Goal: Contribute content: Add original content to the website for others to see

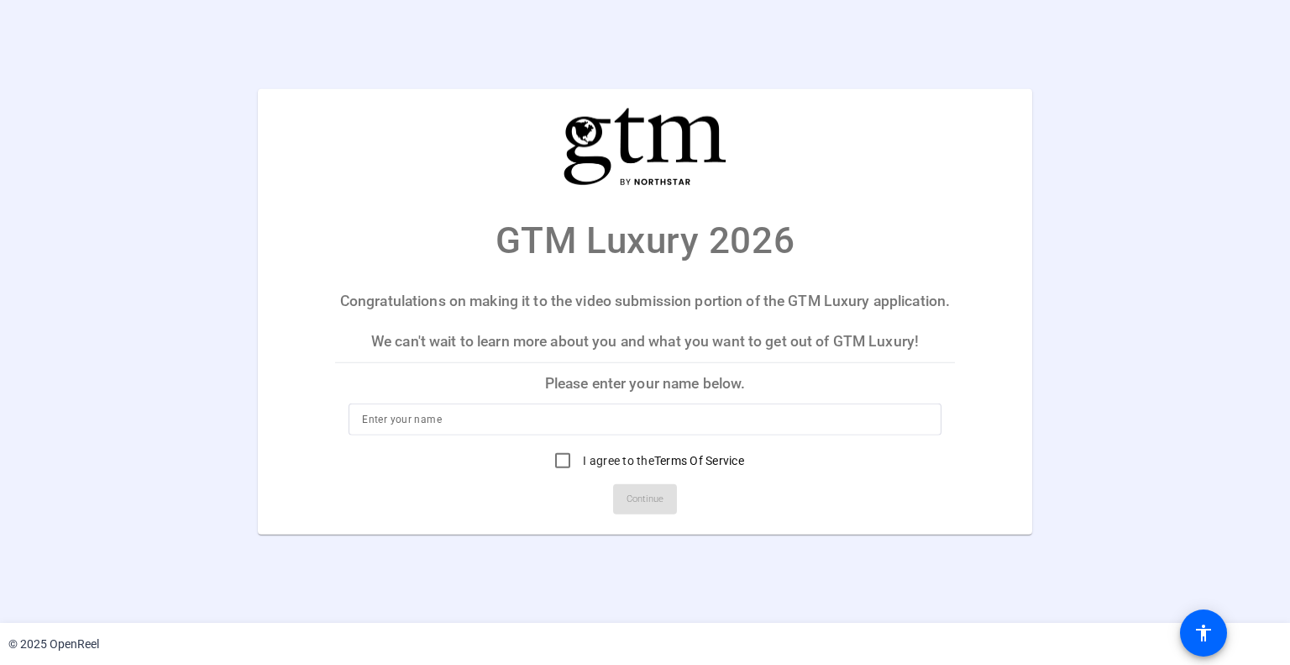
click at [502, 423] on input at bounding box center [644, 419] width 565 height 20
type input "[PERSON_NAME]"
click at [560, 456] on input "I agree to the Terms Of Service" at bounding box center [563, 461] width 34 height 34
checkbox input "true"
click at [648, 507] on span "Continue" at bounding box center [645, 498] width 37 height 25
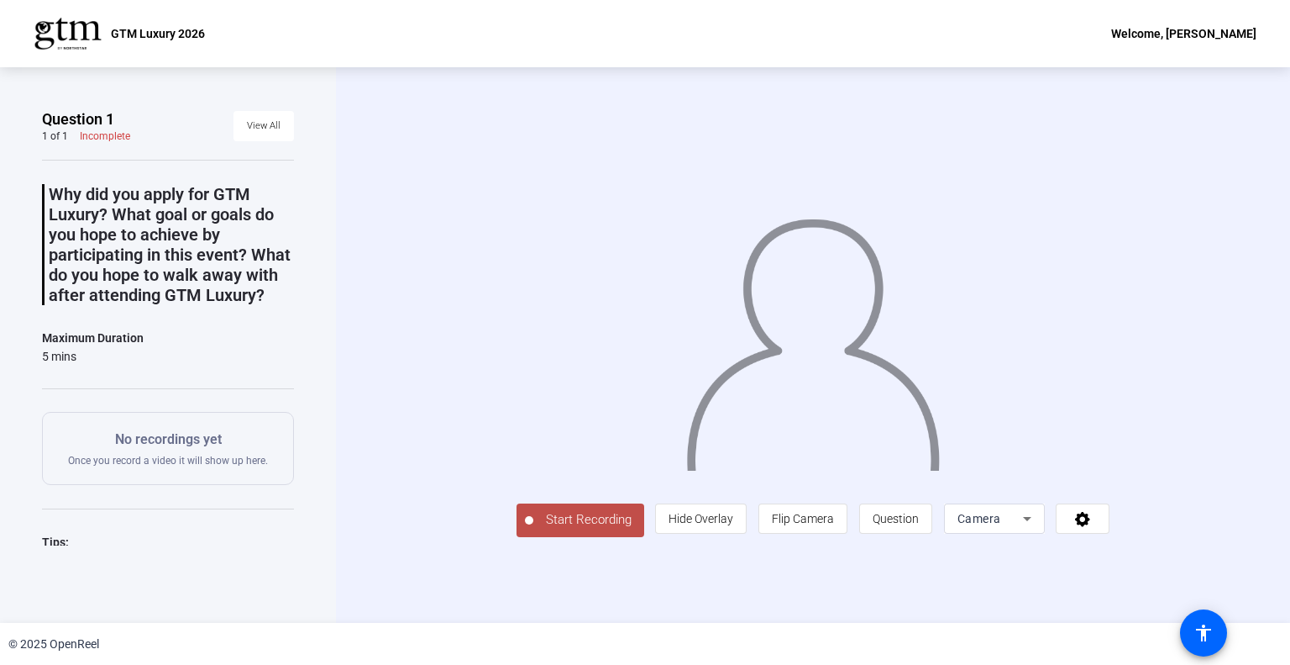
click at [581, 518] on span "Start Recording" at bounding box center [588, 519] width 111 height 19
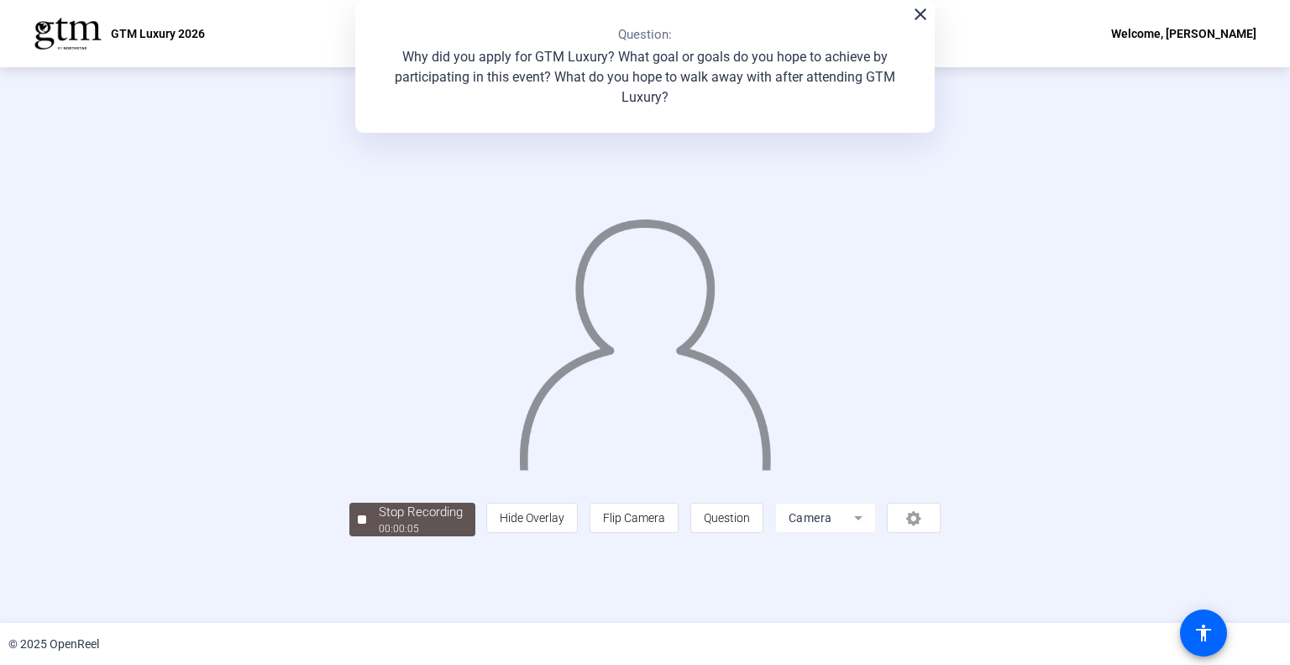
click at [380, 525] on div "00:00:05" at bounding box center [421, 528] width 84 height 15
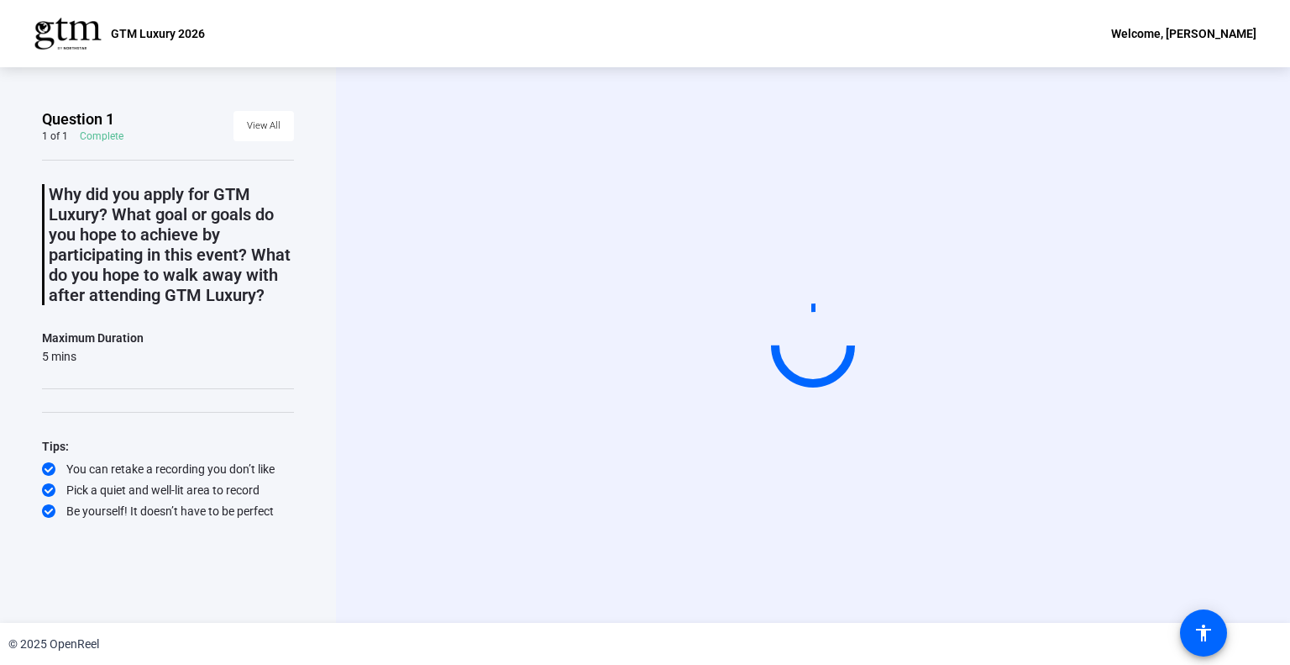
click at [528, 399] on div "Start Recording" at bounding box center [813, 345] width 812 height 142
click at [763, 366] on video at bounding box center [813, 345] width 252 height 142
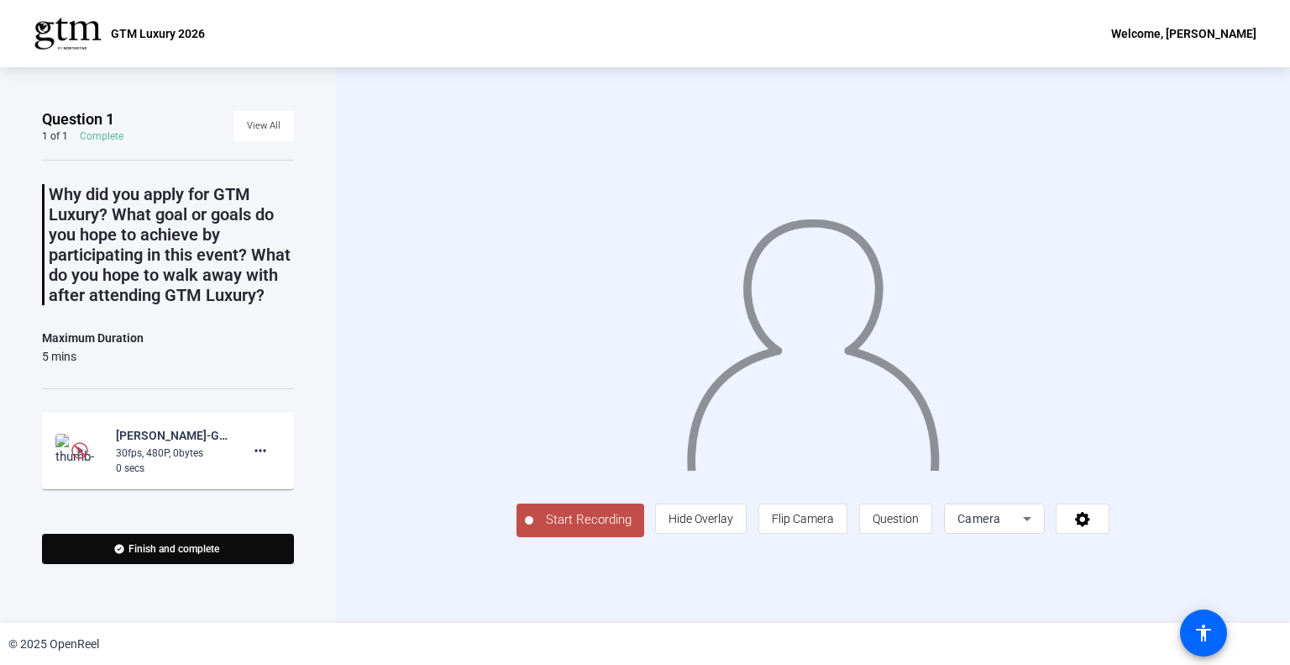
click at [533, 529] on span "Start Recording" at bounding box center [588, 519] width 111 height 19
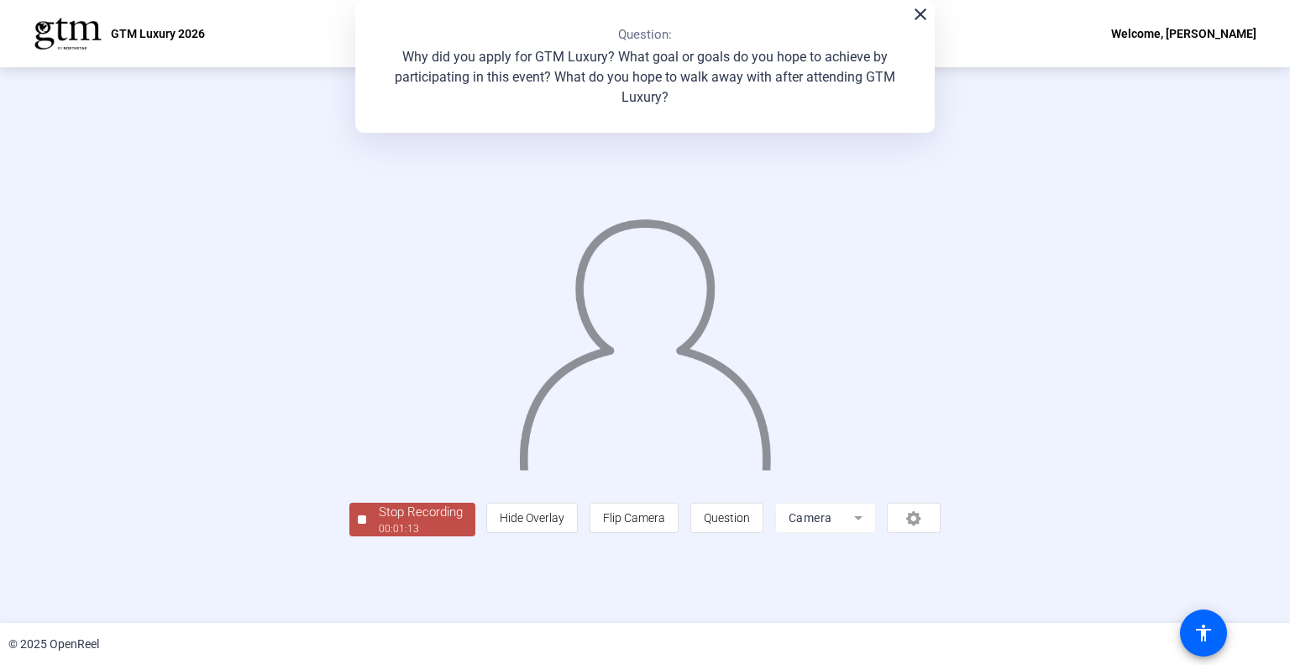
click at [379, 522] on div "Stop Recording" at bounding box center [421, 511] width 84 height 19
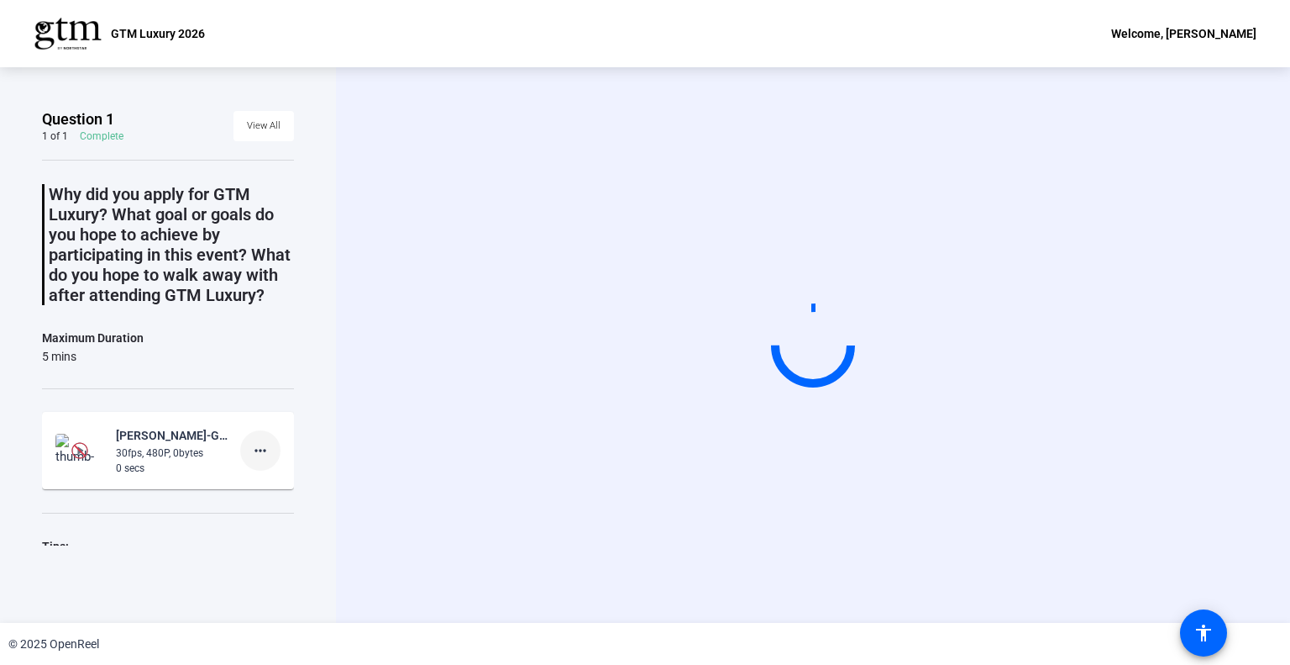
click at [251, 460] on mat-icon "more_horiz" at bounding box center [260, 450] width 20 height 20
click at [266, 504] on span "Delete clip" at bounding box center [278, 505] width 67 height 20
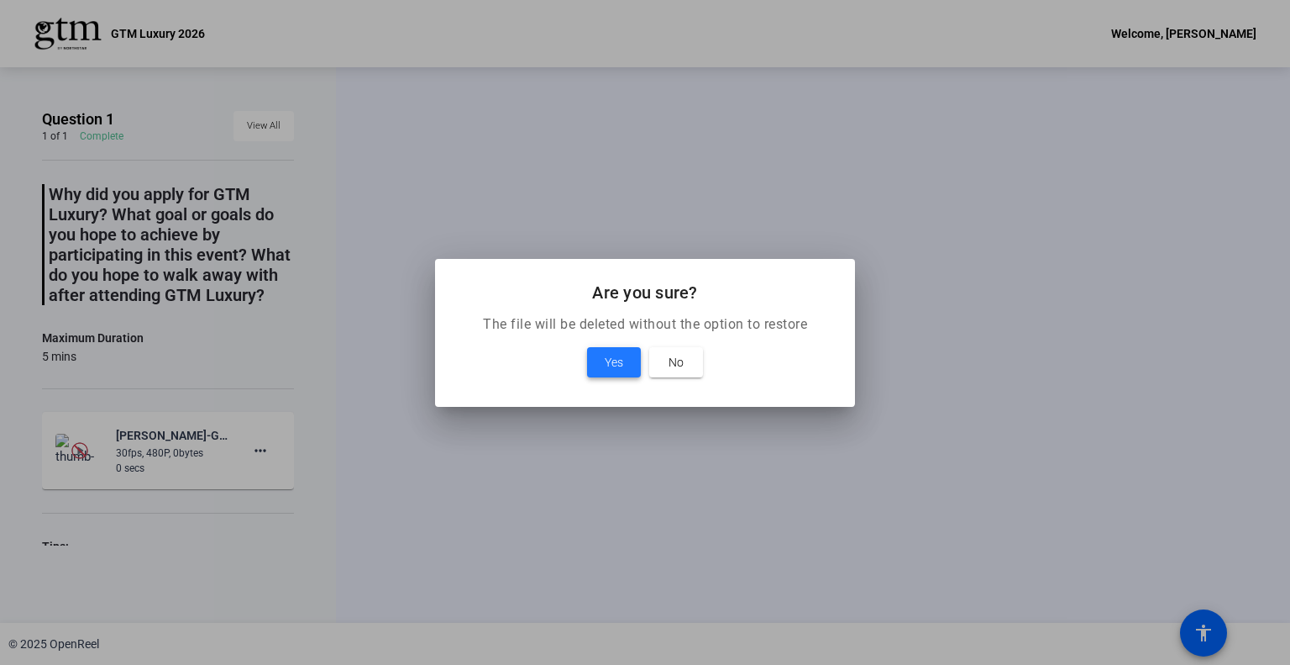
click at [613, 362] on span "Yes" at bounding box center [614, 362] width 18 height 20
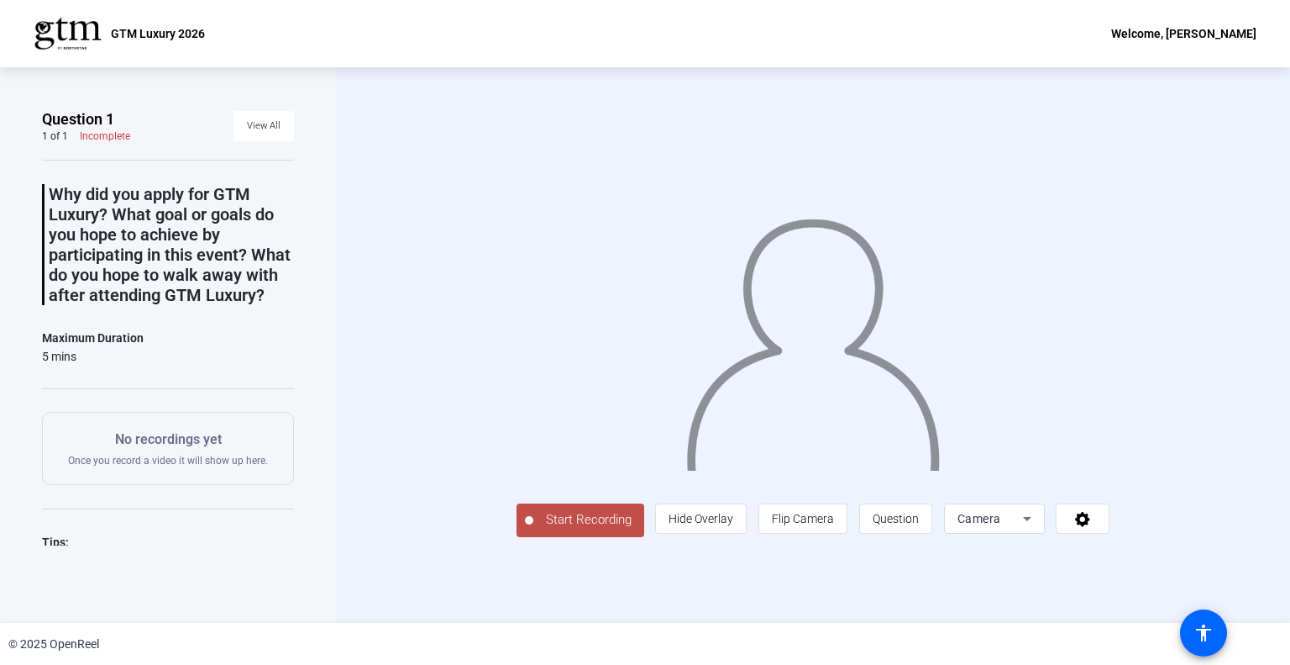
click at [533, 529] on span "Start Recording" at bounding box center [588, 519] width 111 height 19
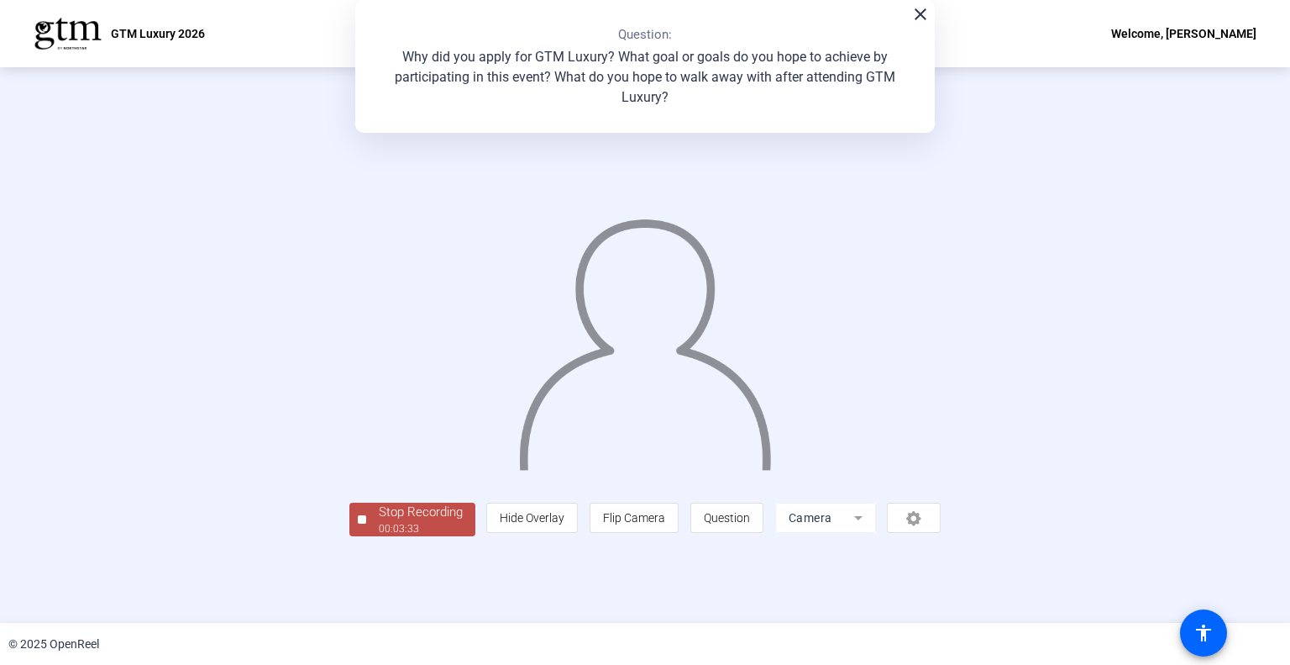
click at [379, 522] on div "Stop Recording" at bounding box center [421, 511] width 84 height 19
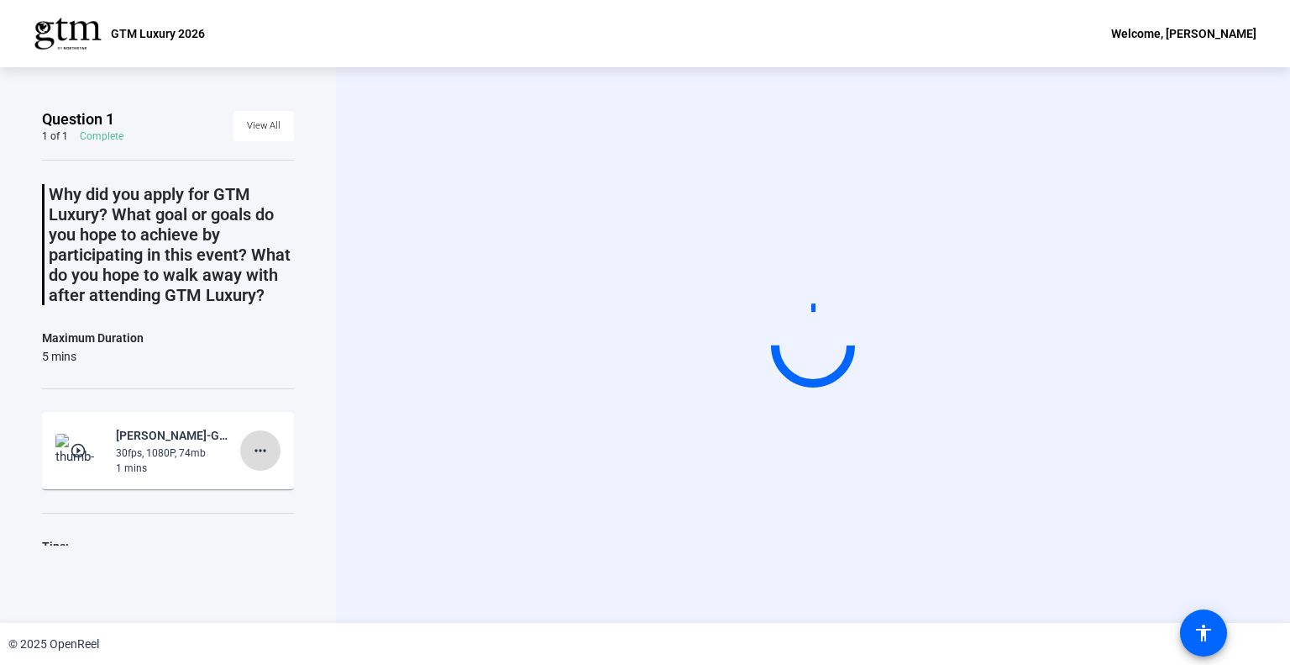
click at [244, 470] on span at bounding box center [260, 450] width 40 height 40
click at [180, 554] on div at bounding box center [645, 332] width 1290 height 665
click at [123, 460] on div "30fps, 1080P, 74mb" at bounding box center [172, 452] width 113 height 15
click at [82, 459] on mat-icon "play_circle_outline" at bounding box center [80, 450] width 20 height 17
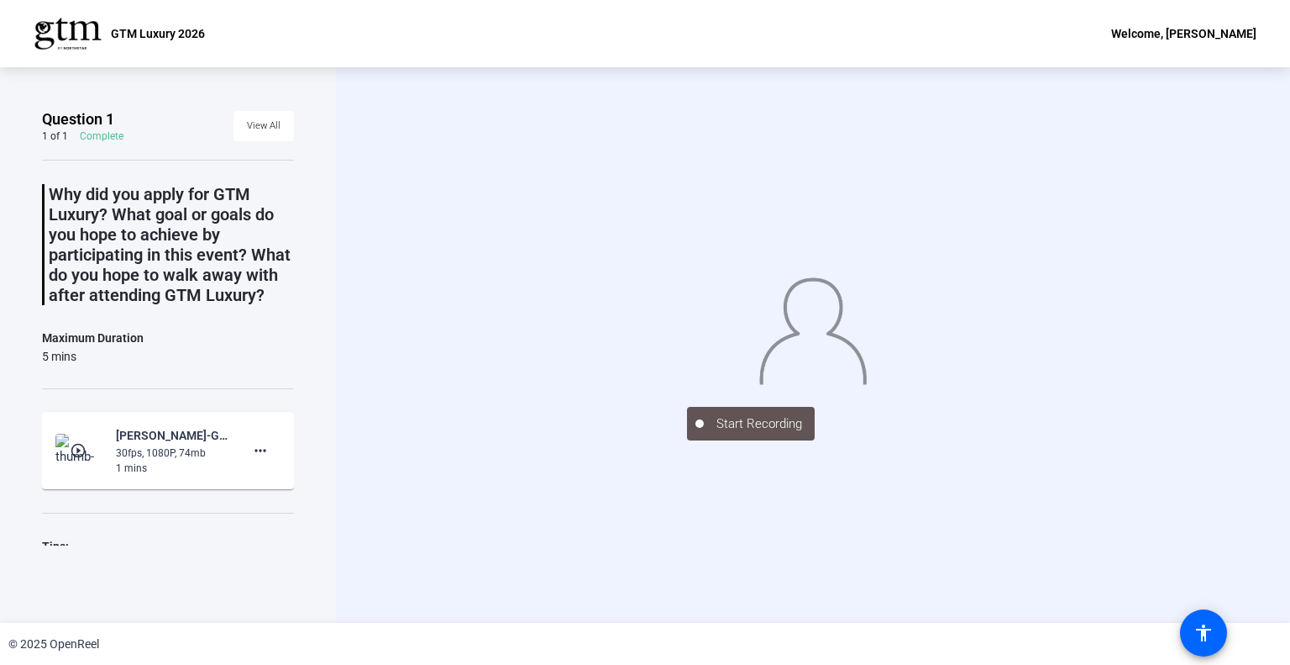
click at [77, 459] on mat-icon "play_circle_outline" at bounding box center [80, 450] width 20 height 17
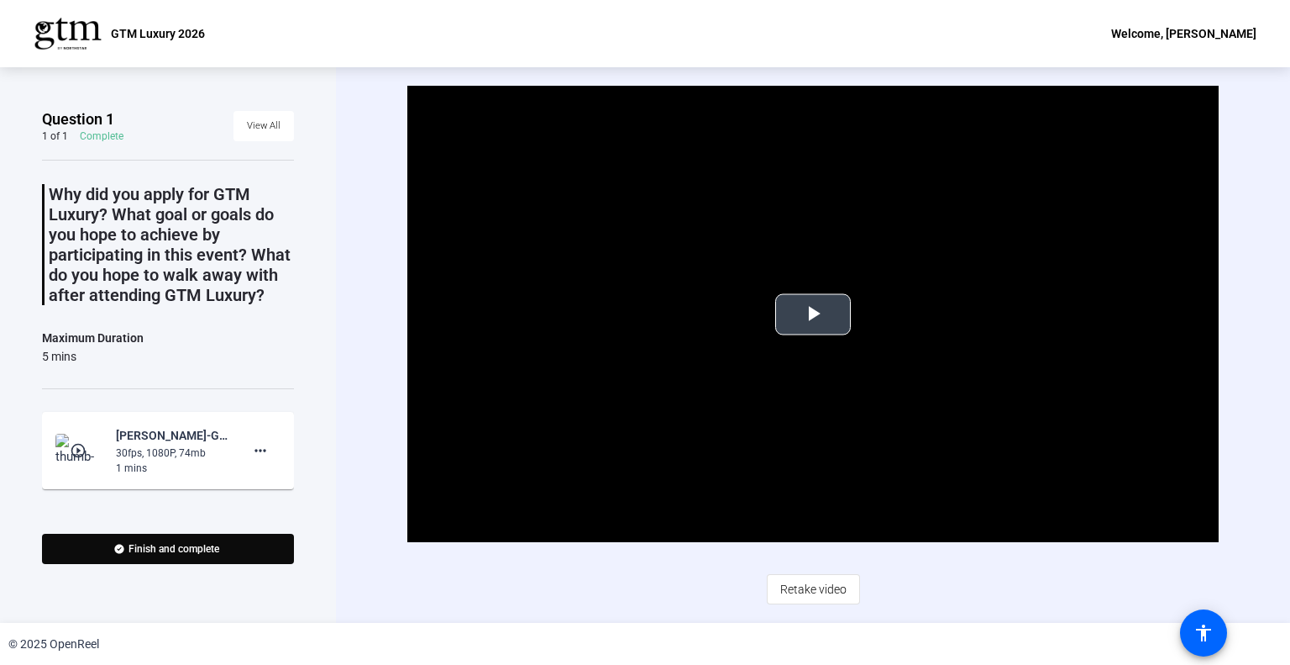
click at [813, 314] on span "Video Player" at bounding box center [813, 314] width 0 height 0
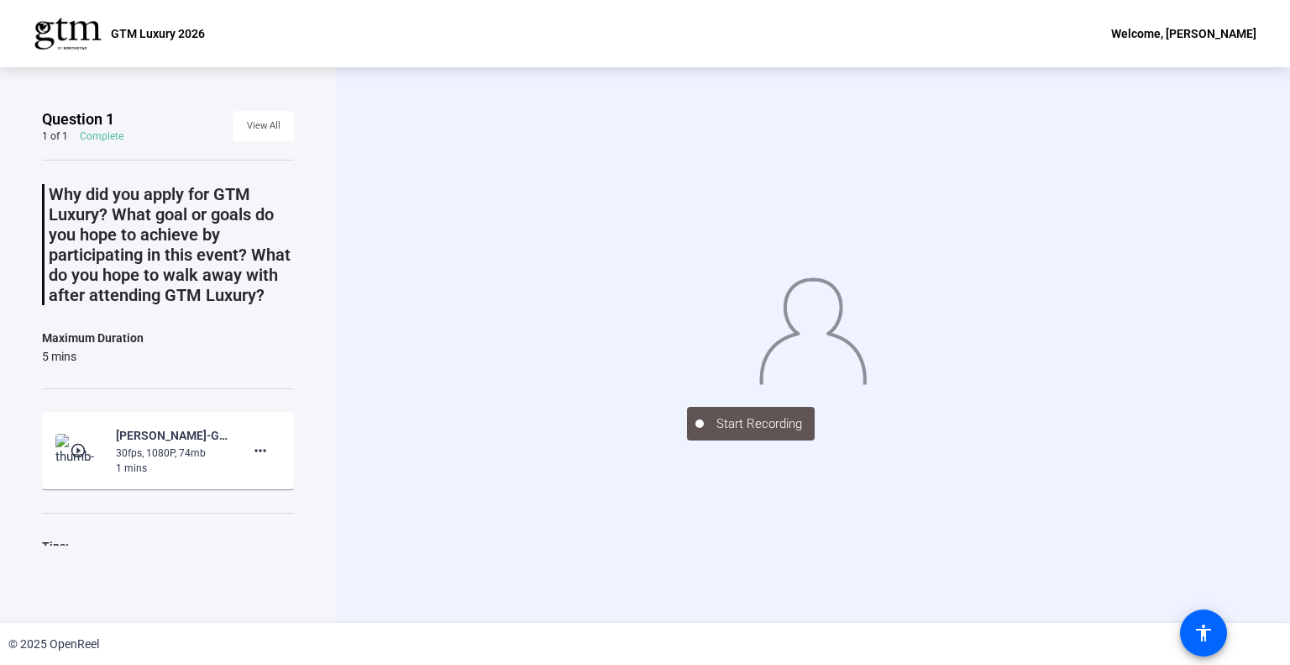
click at [72, 459] on mat-icon "play_circle_outline" at bounding box center [80, 450] width 20 height 17
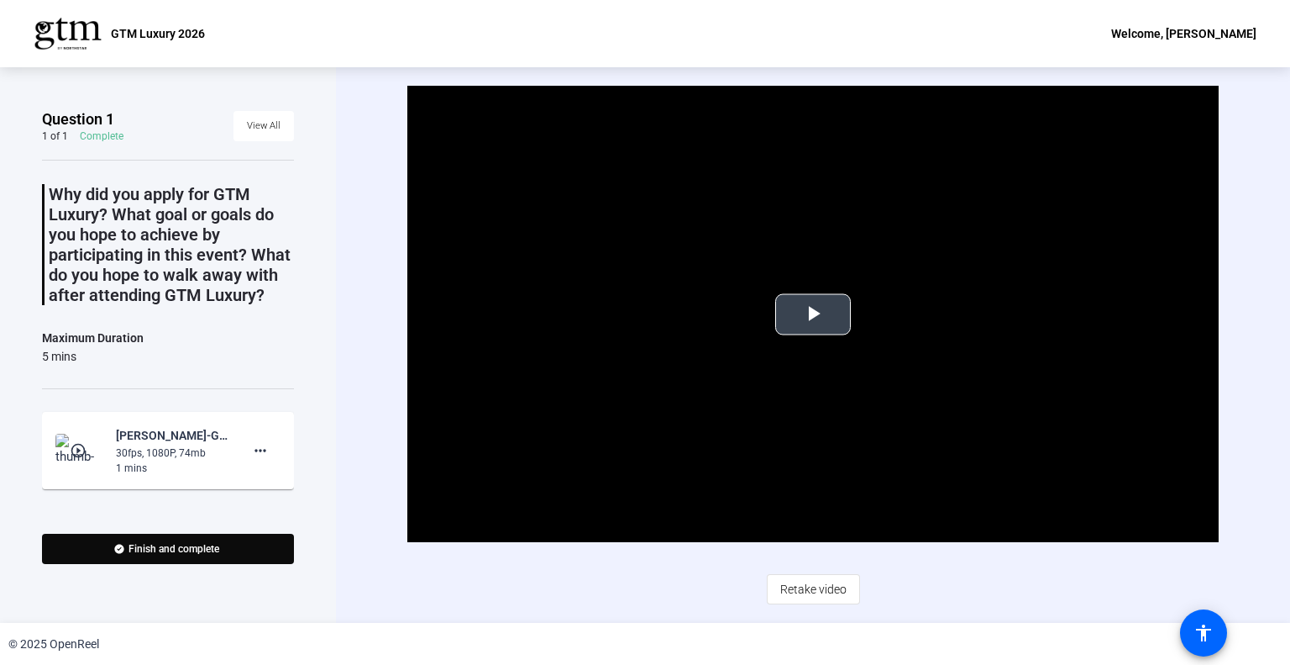
click at [813, 314] on span "Video Player" at bounding box center [813, 314] width 0 height 0
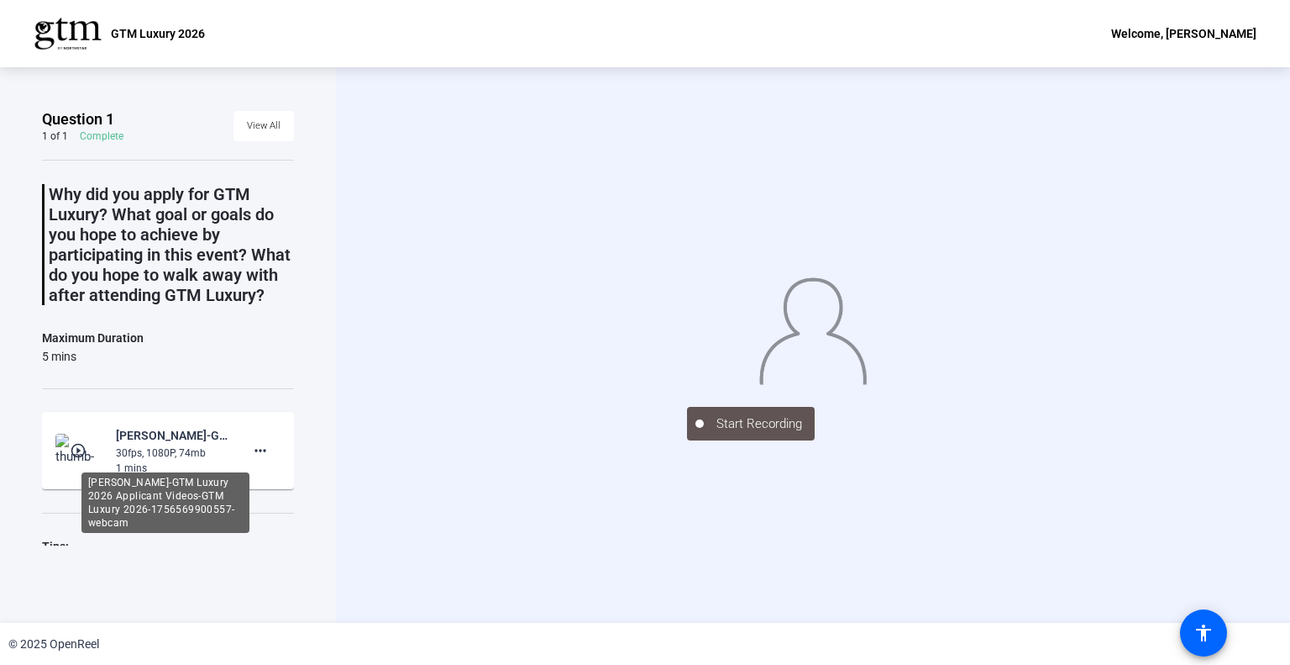
click at [155, 445] on div "[PERSON_NAME]-GTM Luxury 2026 Applicant Videos-GTM Luxury 2026-1756569900557-we…" at bounding box center [172, 435] width 113 height 20
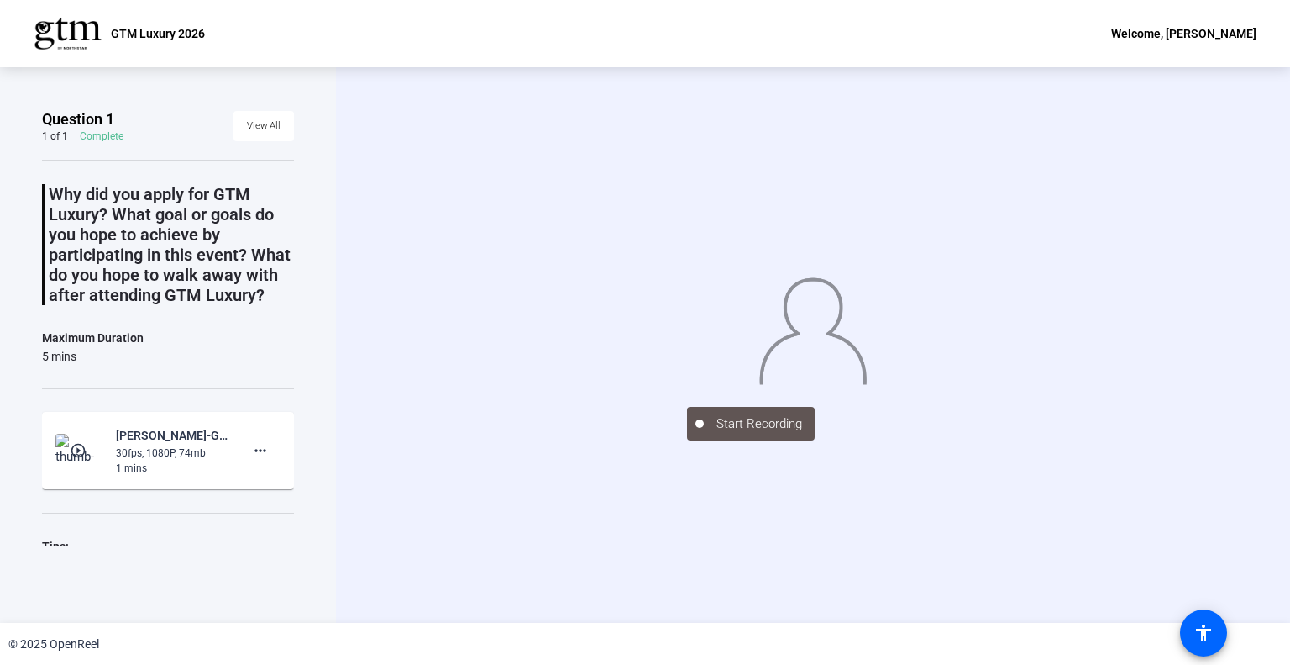
click at [71, 459] on mat-icon "play_circle_outline" at bounding box center [80, 450] width 20 height 17
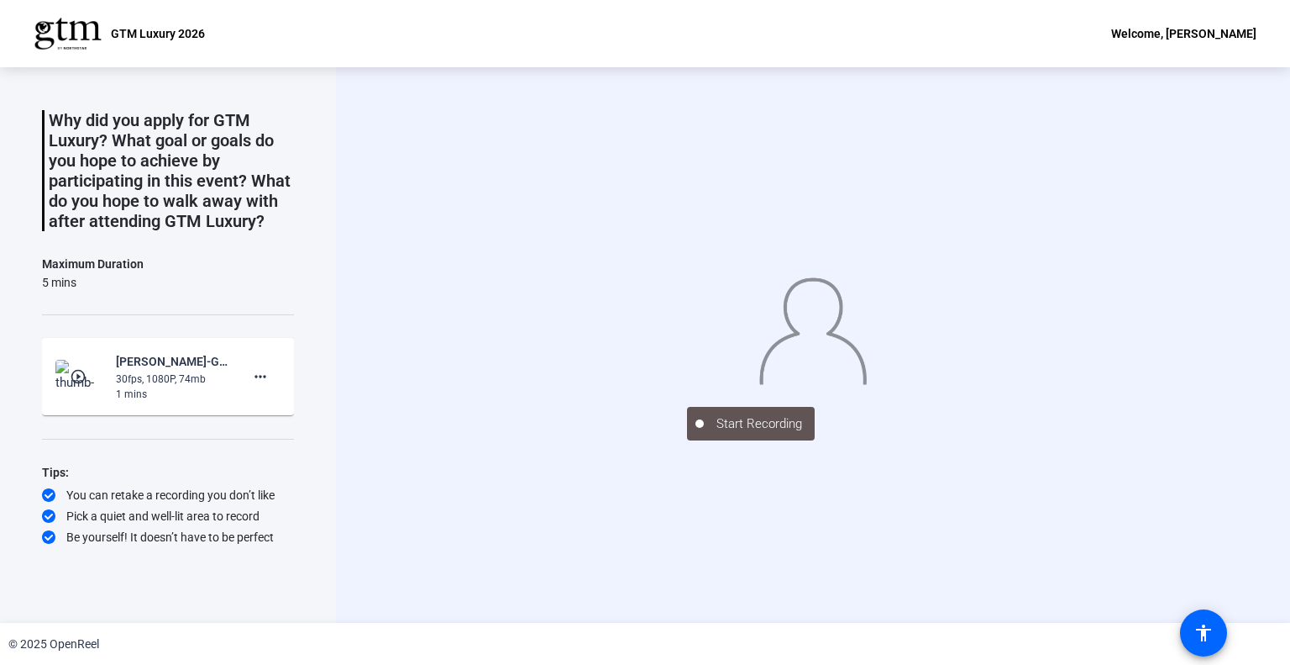
scroll to position [93, 0]
click at [77, 379] on mat-icon "play_circle_outline" at bounding box center [80, 376] width 20 height 17
click at [74, 380] on mat-icon "play_circle_outline" at bounding box center [80, 376] width 20 height 17
drag, startPoint x: 824, startPoint y: 312, endPoint x: 700, endPoint y: 339, distance: 127.4
click at [700, 339] on div "Start Recording" at bounding box center [813, 346] width 812 height 192
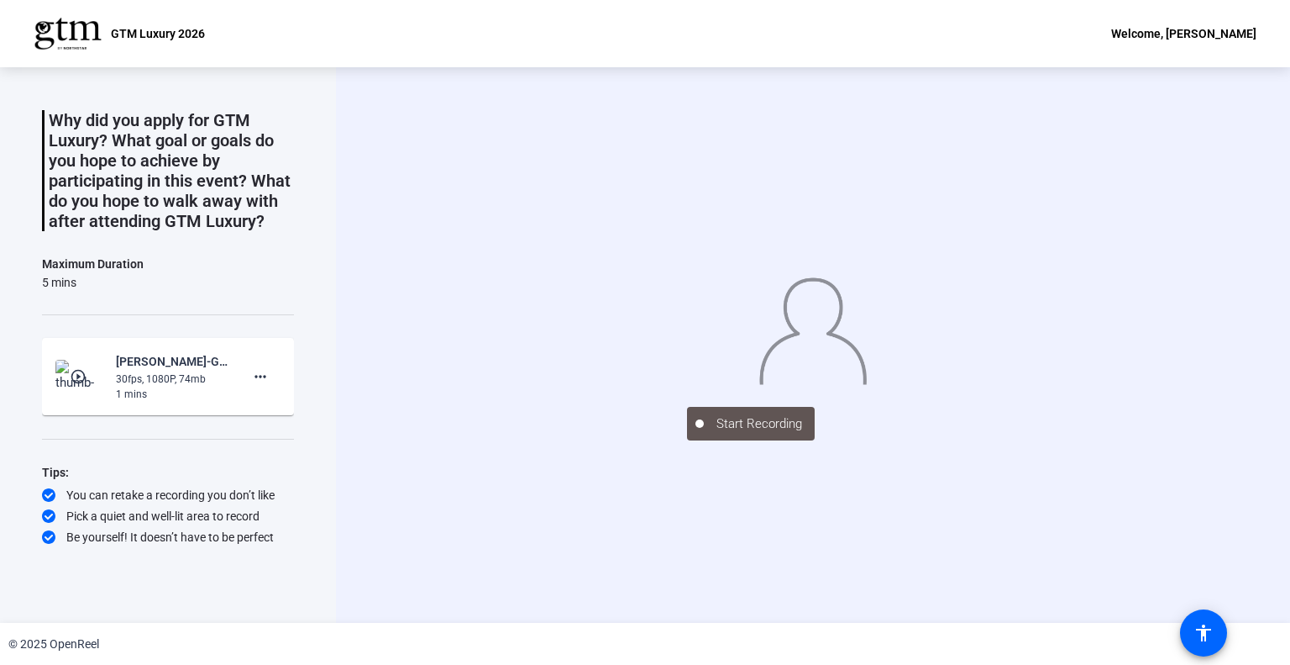
click at [71, 370] on mat-icon "play_circle_outline" at bounding box center [80, 376] width 20 height 17
click at [87, 516] on div "Pick a quiet and well-lit area to record" at bounding box center [168, 515] width 252 height 17
click at [251, 377] on mat-icon "more_horiz" at bounding box center [260, 376] width 20 height 20
click at [145, 364] on div at bounding box center [645, 332] width 1290 height 665
click at [101, 378] on div "play_circle_outline [PERSON_NAME]-GTM Luxury 2026 Applicant Videos-GTM Luxury 2…" at bounding box center [167, 376] width 225 height 50
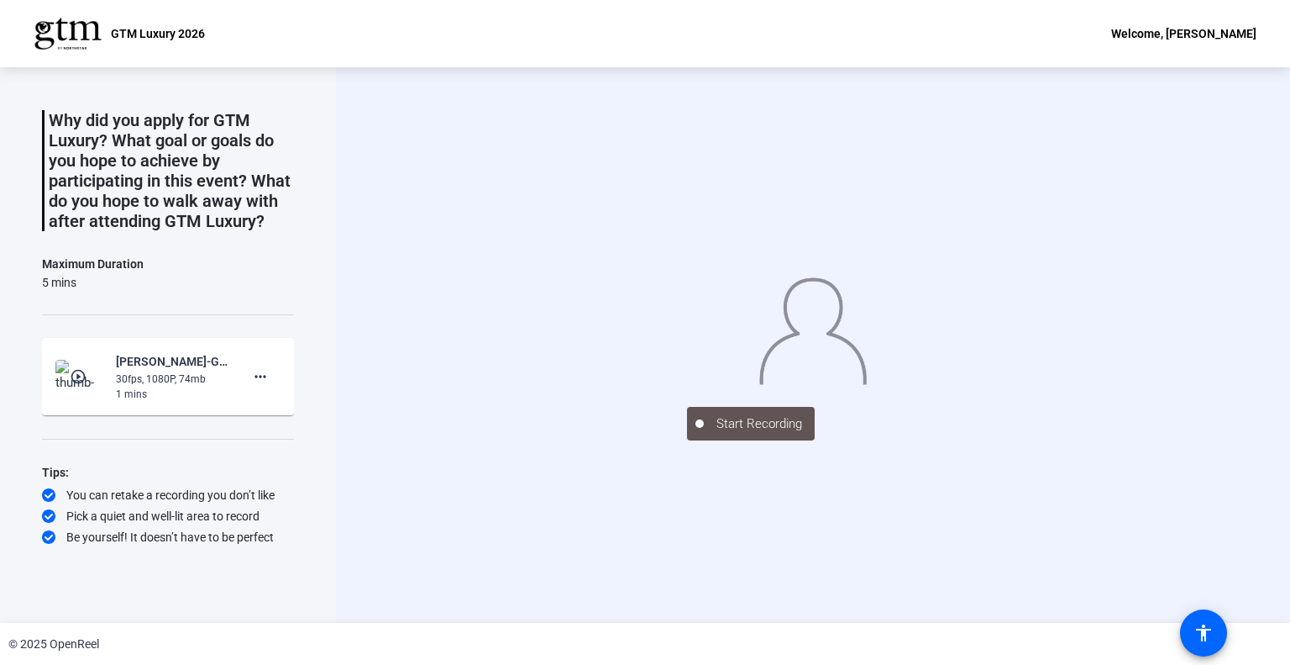
click at [77, 376] on mat-icon "play_circle_outline" at bounding box center [80, 376] width 20 height 17
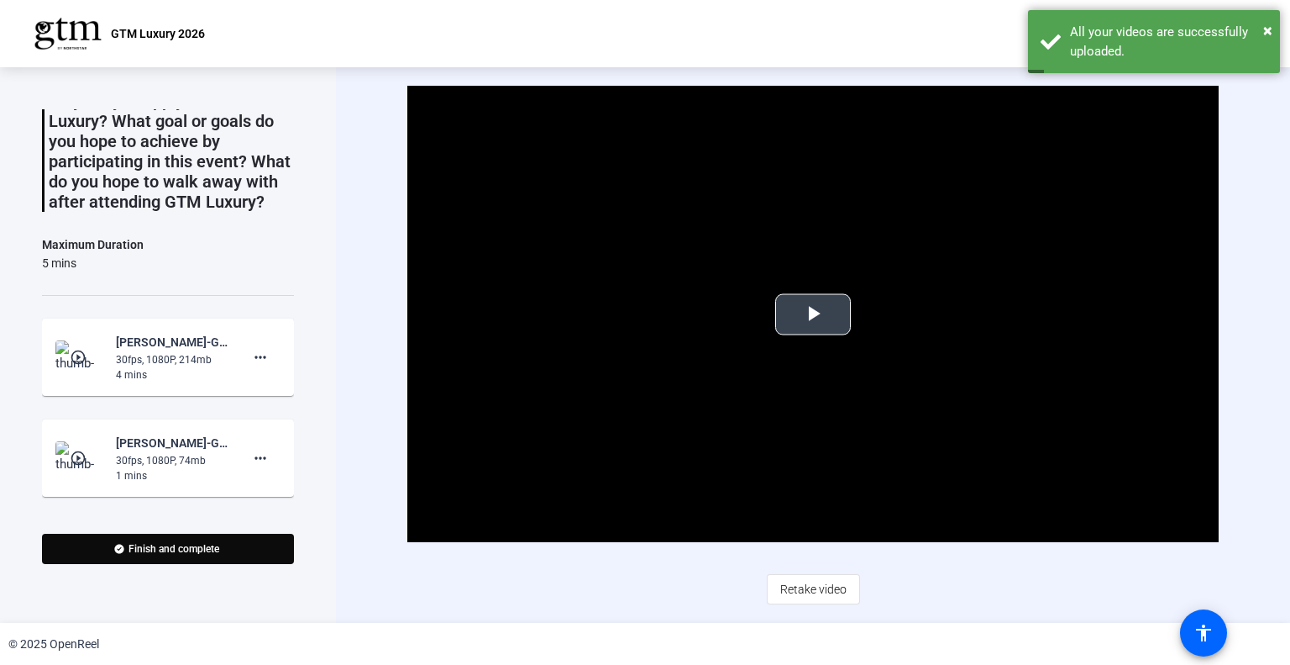
click at [813, 314] on span "Video Player" at bounding box center [813, 314] width 0 height 0
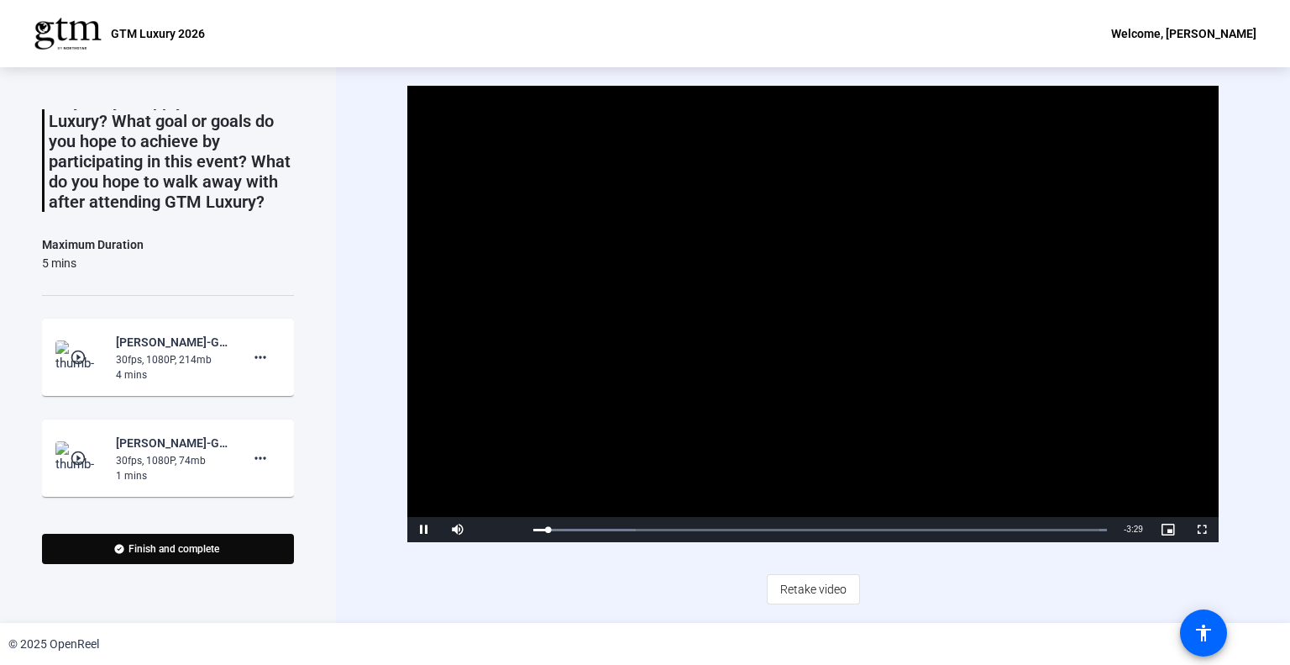
click at [644, 434] on video "Video Player" at bounding box center [813, 314] width 812 height 456
click at [251, 468] on mat-icon "more_horiz" at bounding box center [260, 458] width 20 height 20
click at [265, 510] on span "Delete clip" at bounding box center [278, 512] width 67 height 20
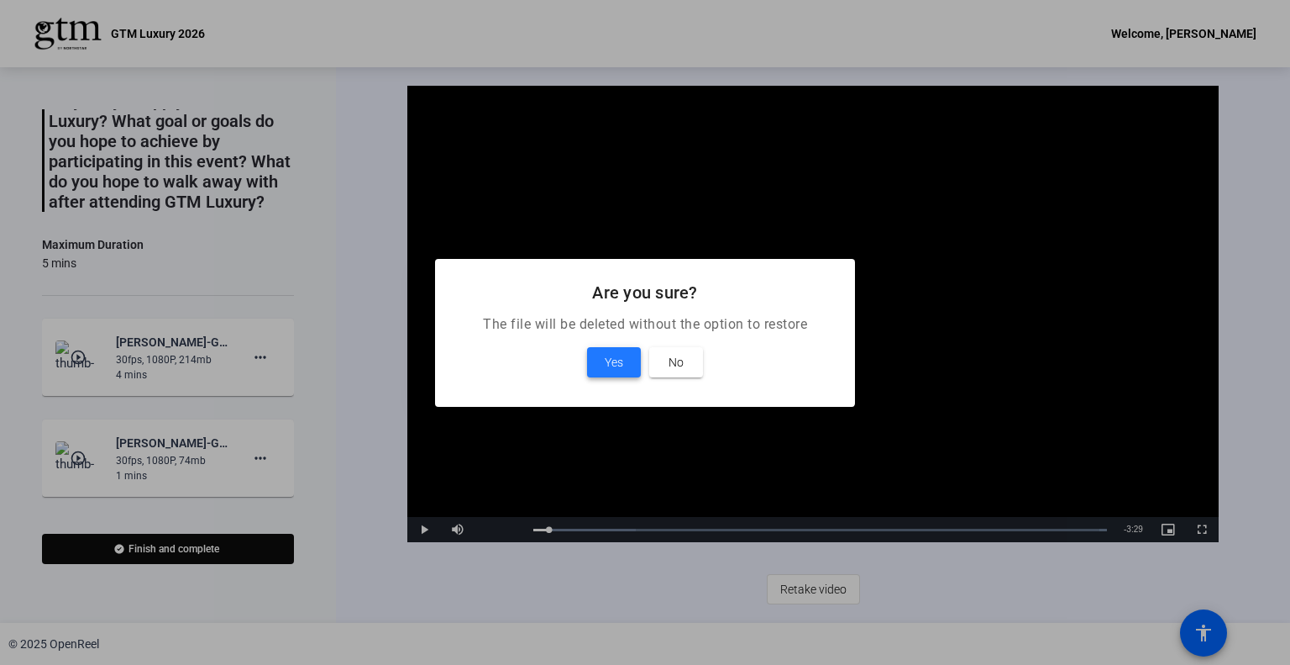
click at [615, 359] on span "Yes" at bounding box center [614, 362] width 18 height 20
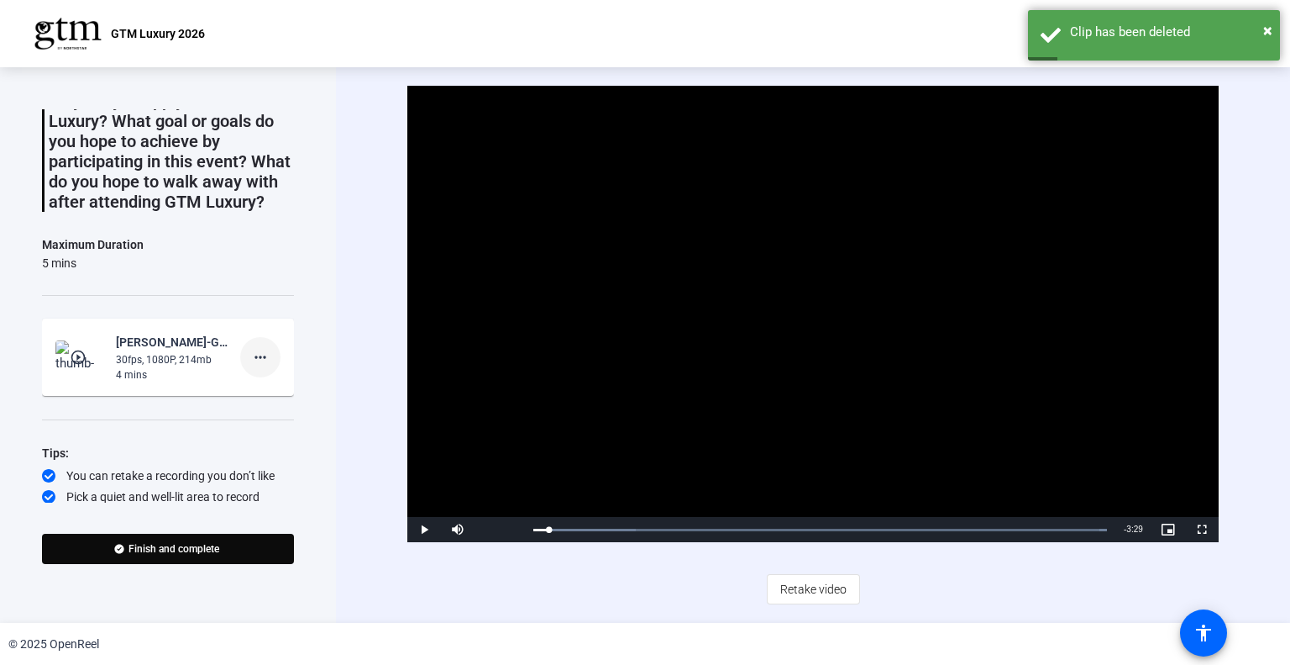
click at [250, 367] on mat-icon "more_horiz" at bounding box center [260, 357] width 20 height 20
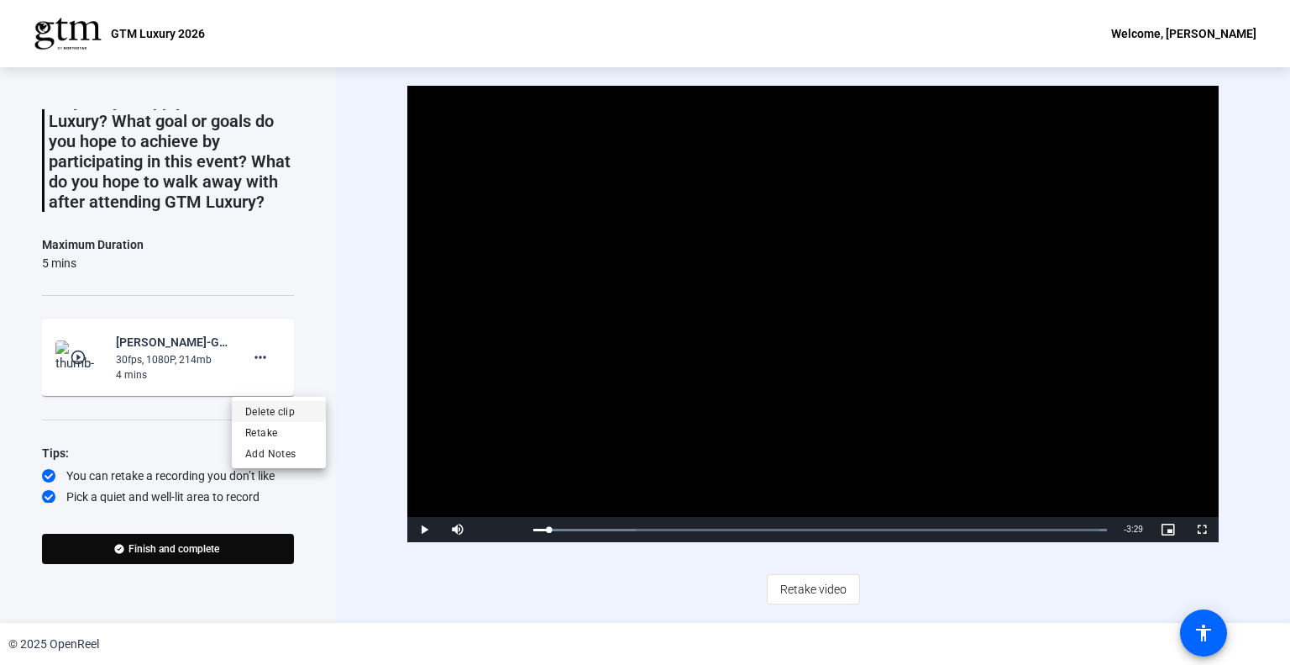
click at [270, 416] on span "Delete clip" at bounding box center [278, 412] width 67 height 20
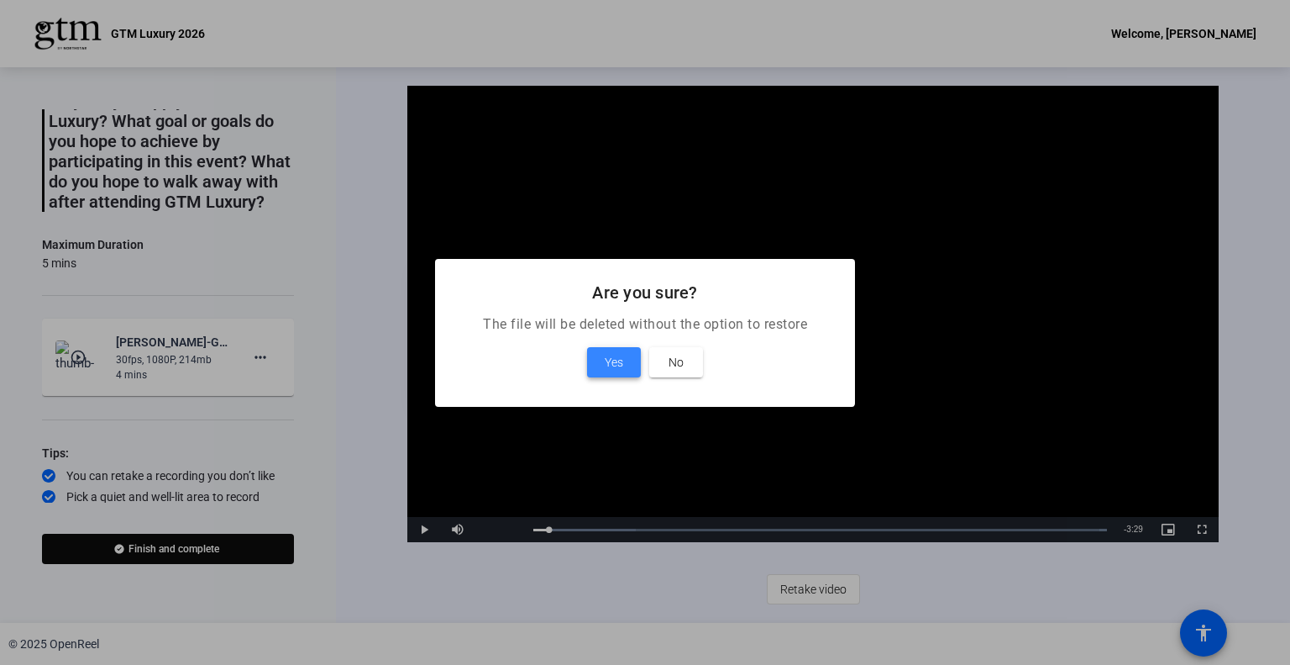
click at [608, 364] on span "Yes" at bounding box center [614, 362] width 18 height 20
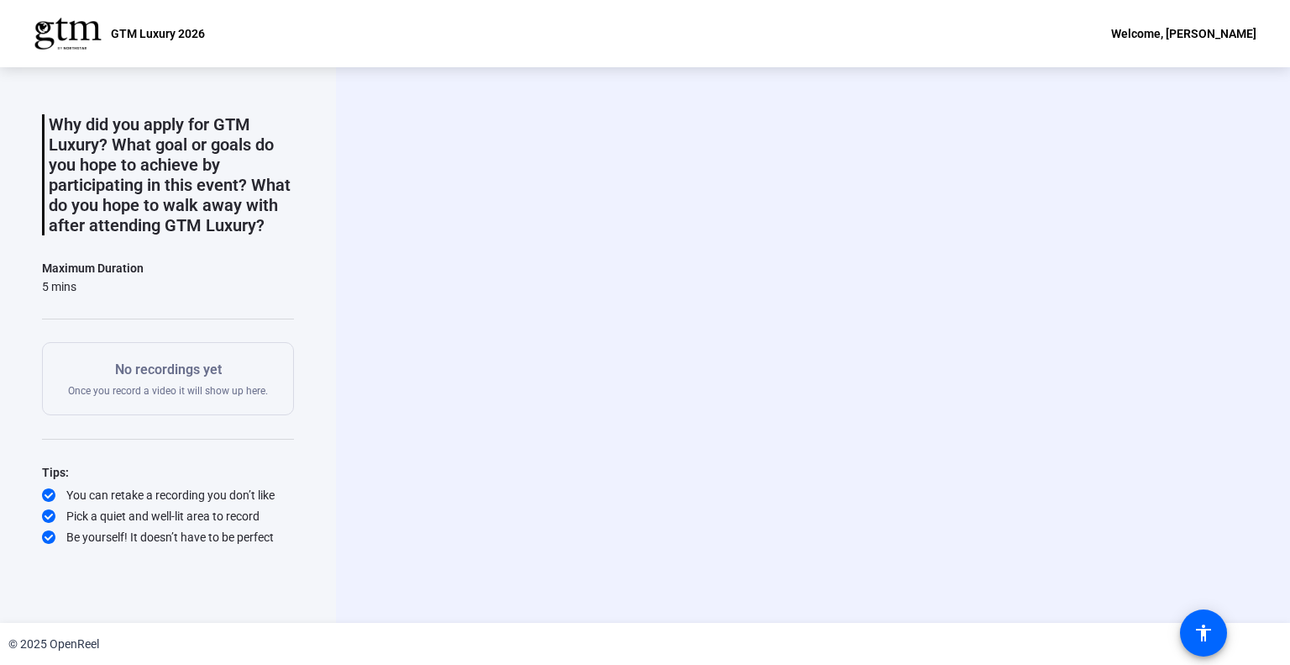
scroll to position [88, 0]
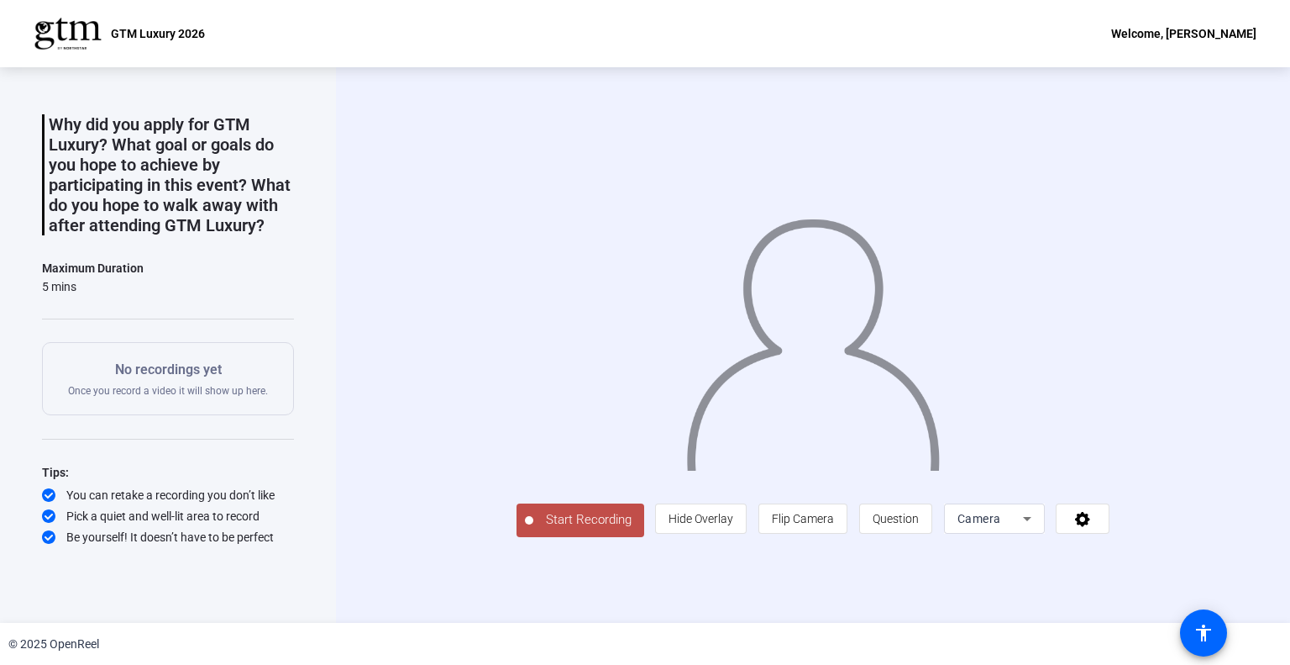
click at [533, 529] on span "Start Recording" at bounding box center [588, 519] width 111 height 19
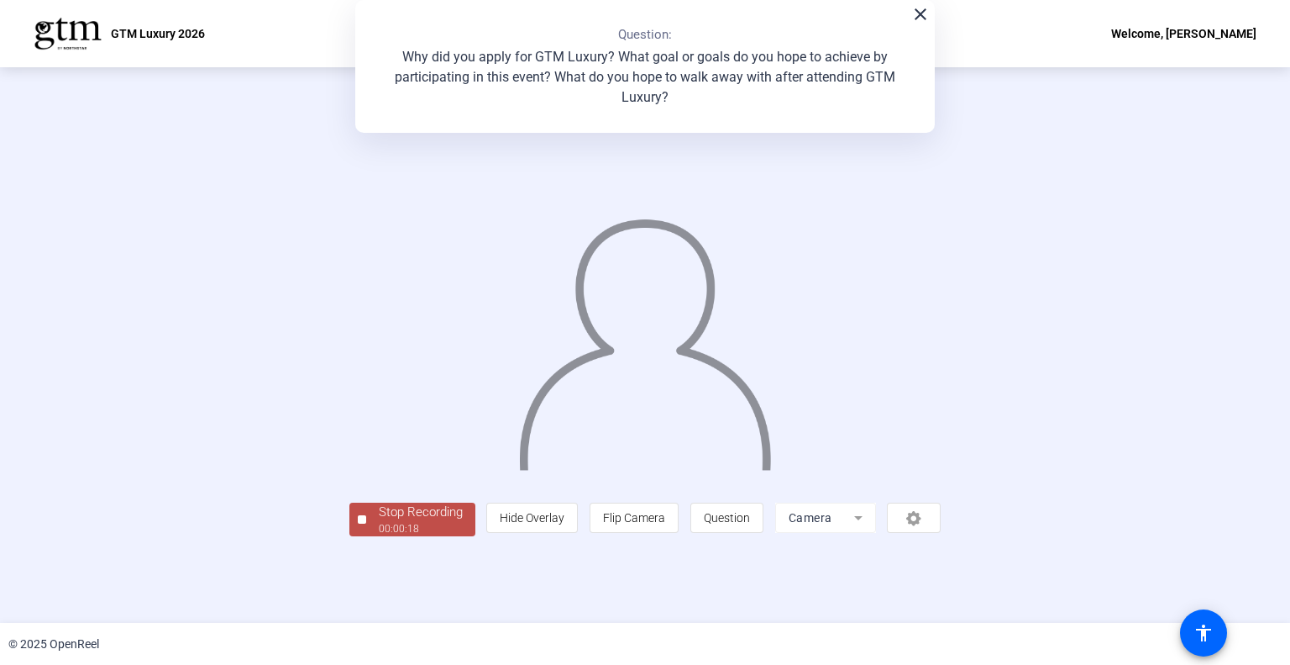
click at [379, 536] on div "00:00:18" at bounding box center [421, 528] width 84 height 15
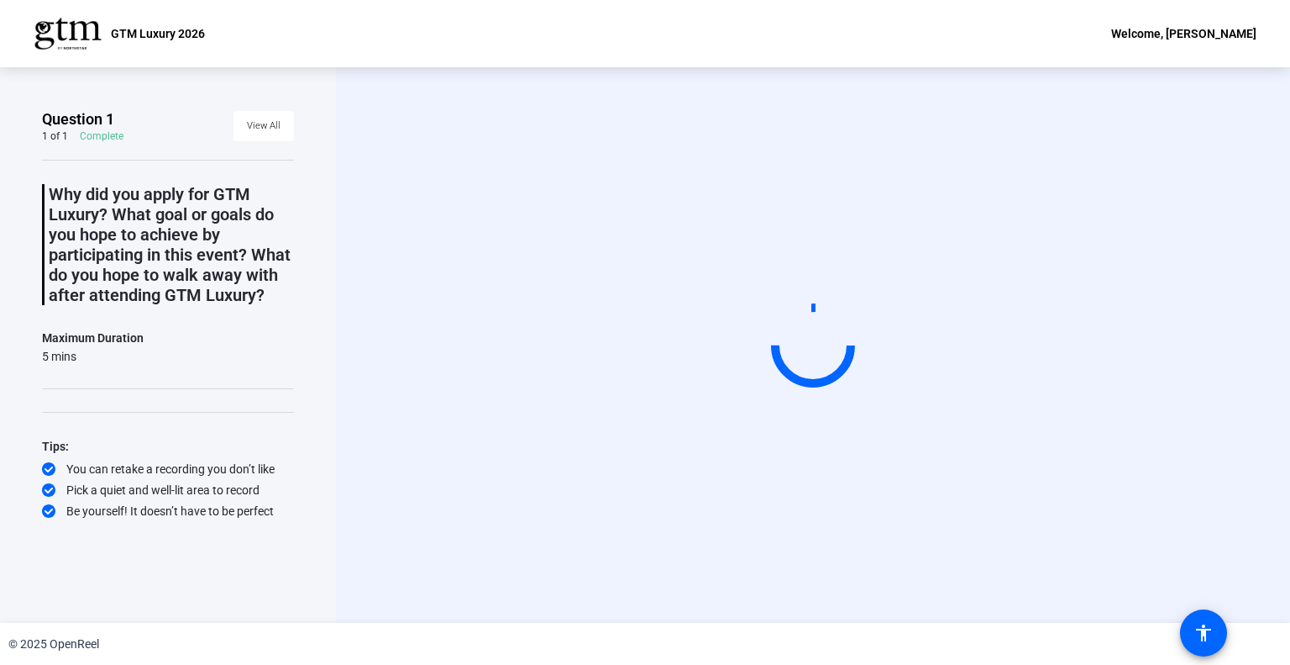
scroll to position [0, 0]
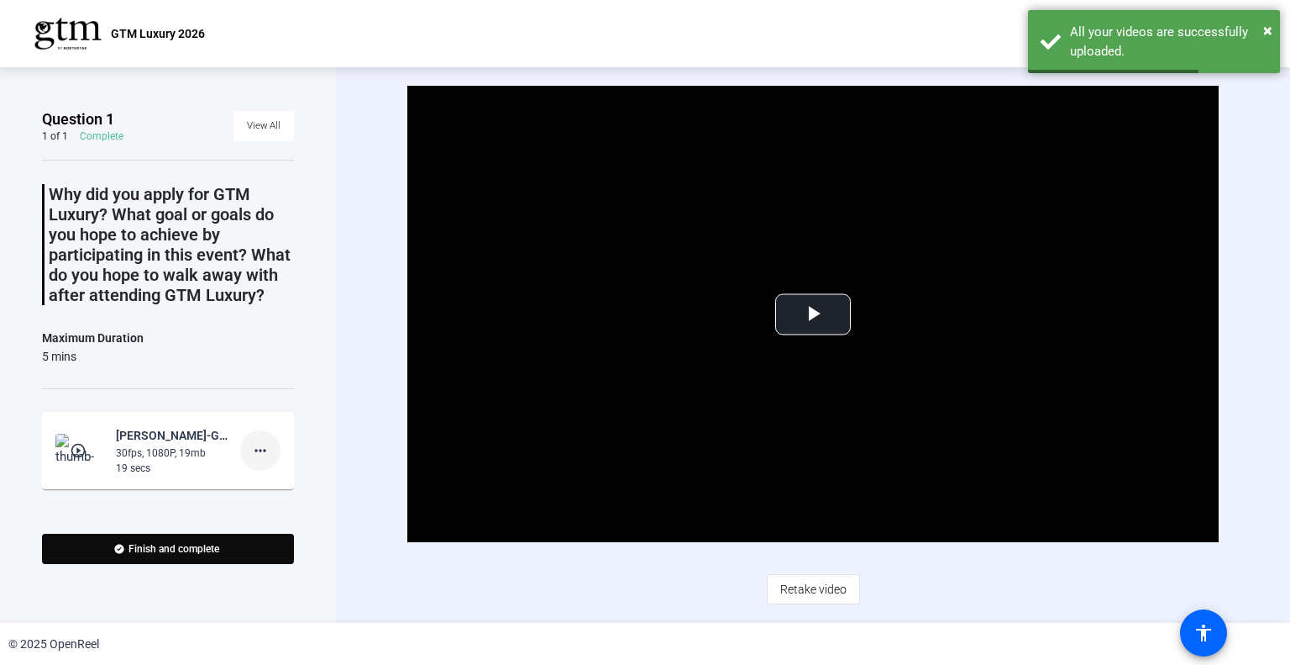
click at [254, 460] on mat-icon "more_horiz" at bounding box center [260, 450] width 20 height 20
click at [272, 500] on span "Delete clip" at bounding box center [278, 505] width 67 height 20
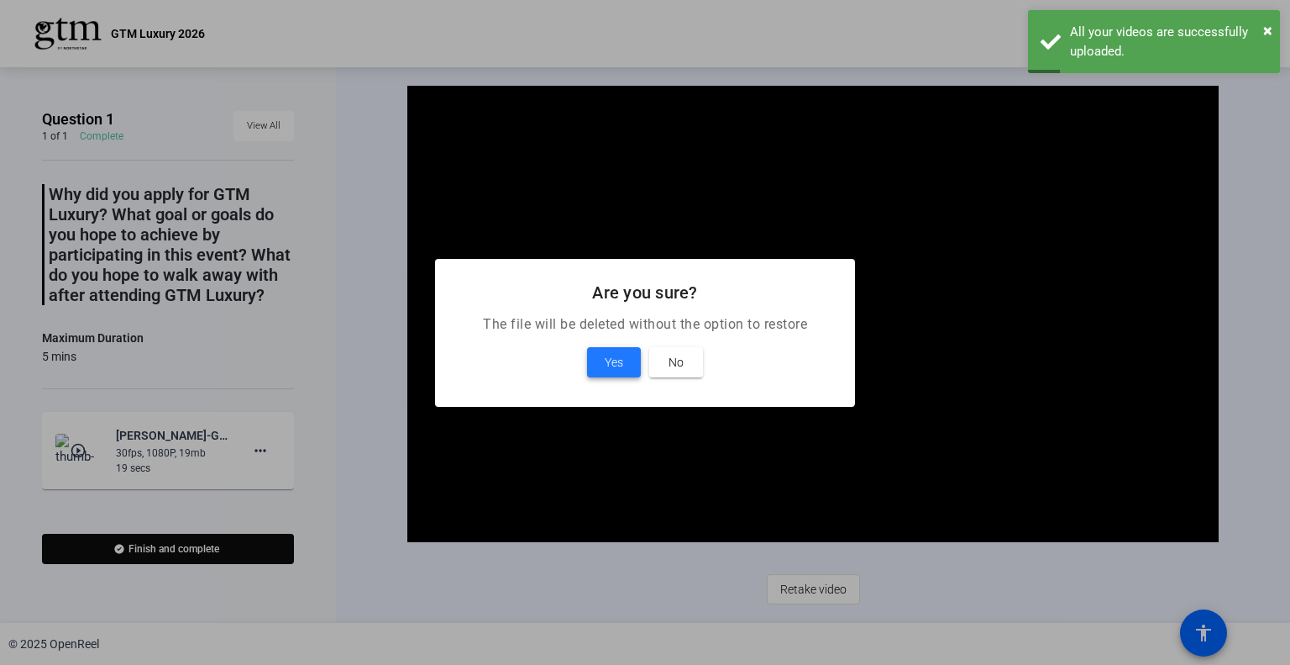
click at [614, 362] on span "Yes" at bounding box center [614, 362] width 18 height 20
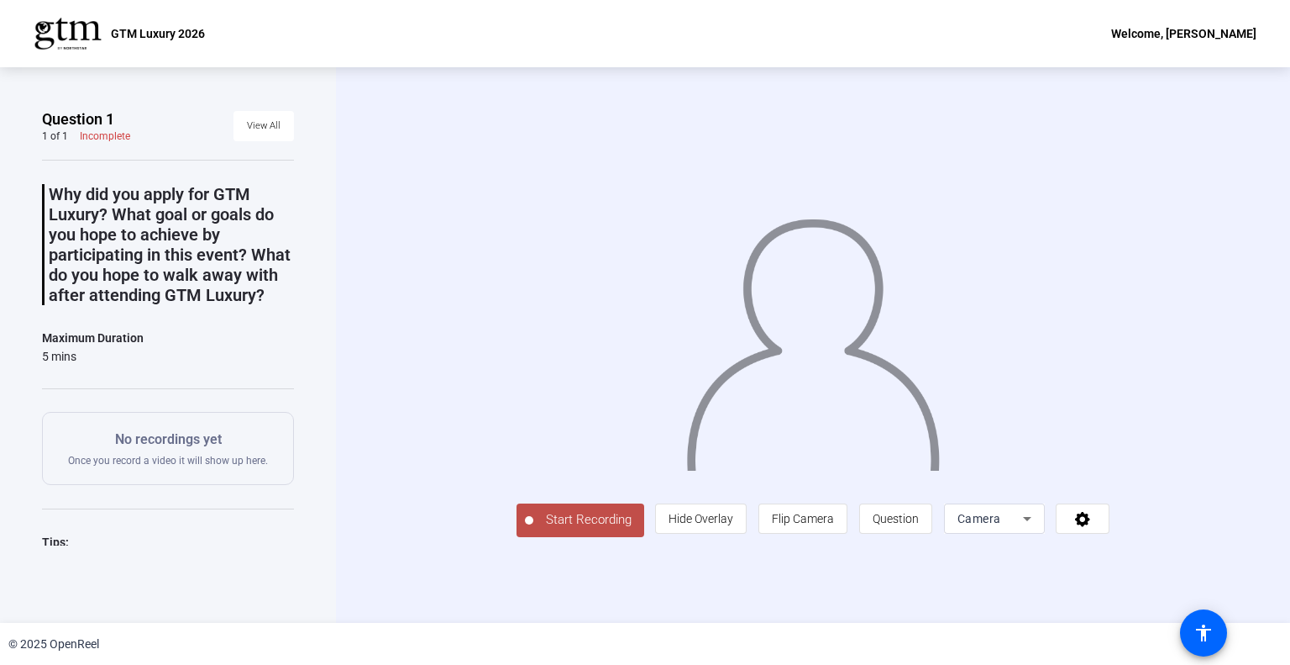
click at [517, 537] on button "Start Recording" at bounding box center [581, 520] width 128 height 34
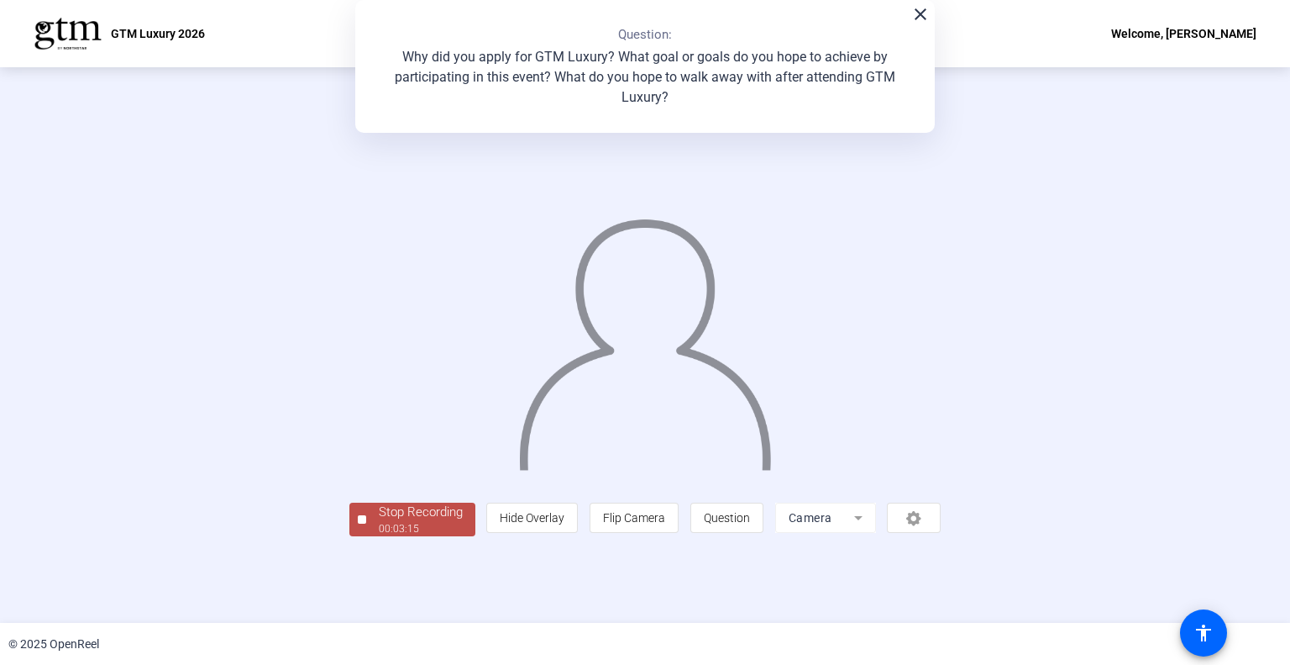
click at [379, 522] on div "Stop Recording" at bounding box center [421, 511] width 84 height 19
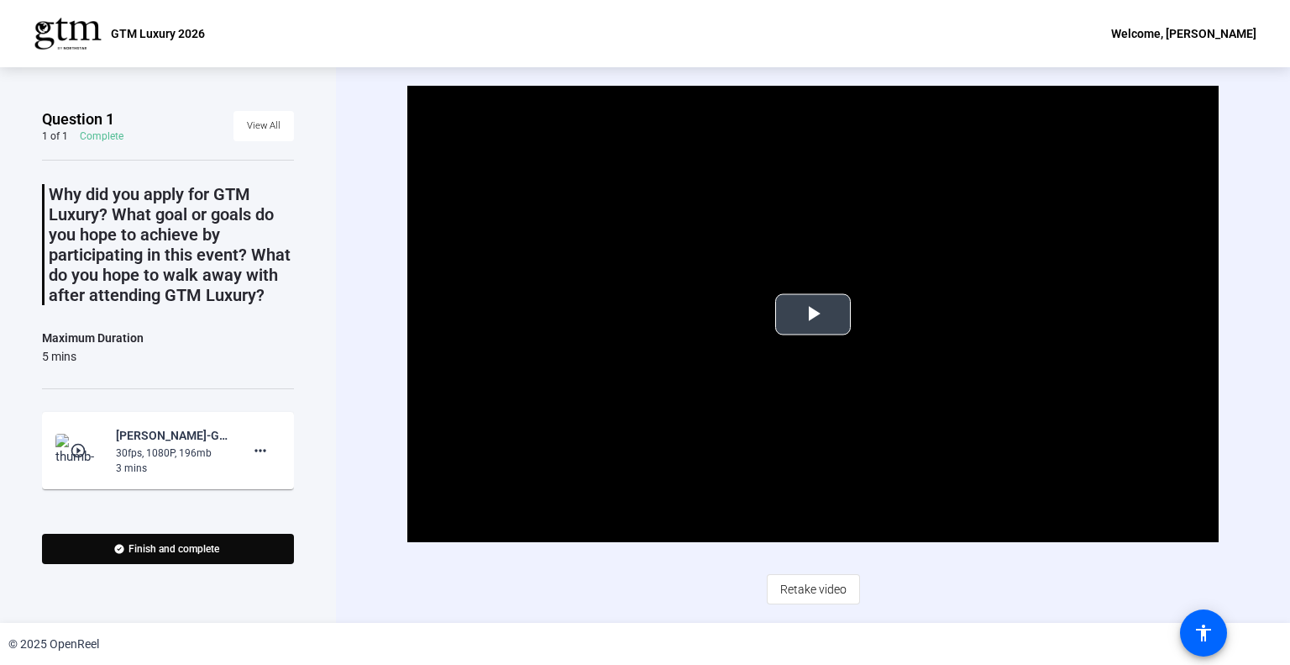
click at [813, 314] on span "Video Player" at bounding box center [813, 314] width 0 height 0
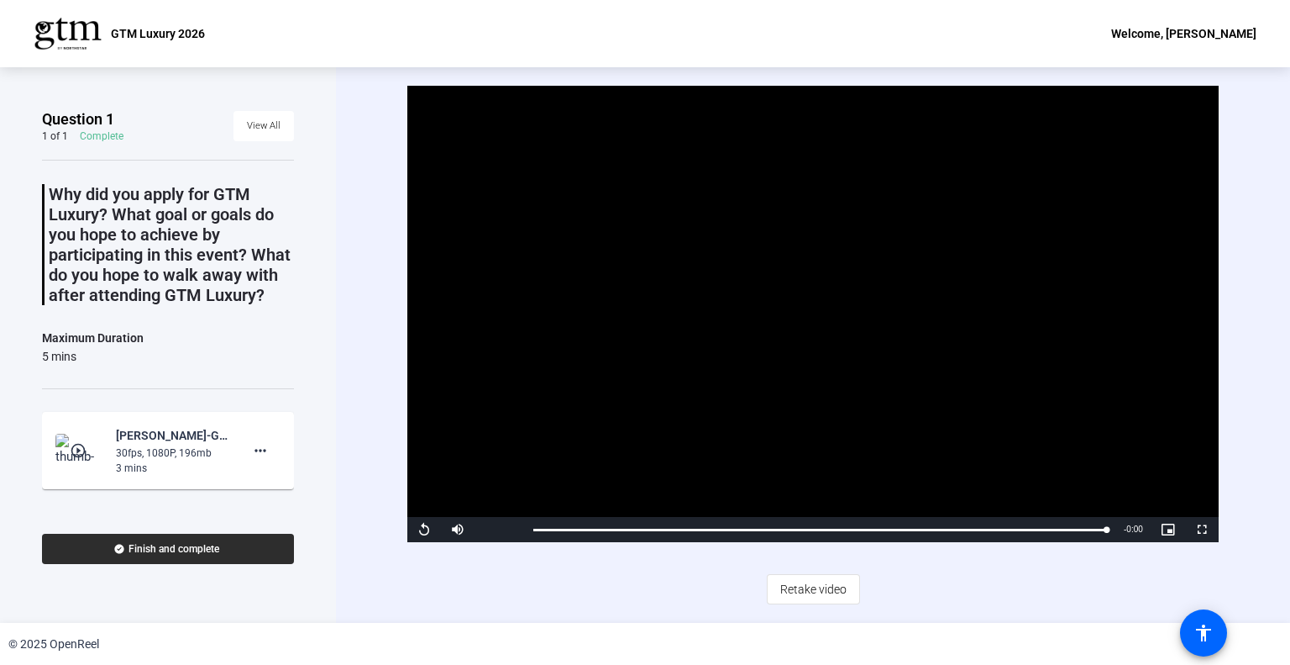
click at [158, 548] on span "Finish and complete" at bounding box center [174, 548] width 91 height 13
